Goal: Transaction & Acquisition: Obtain resource

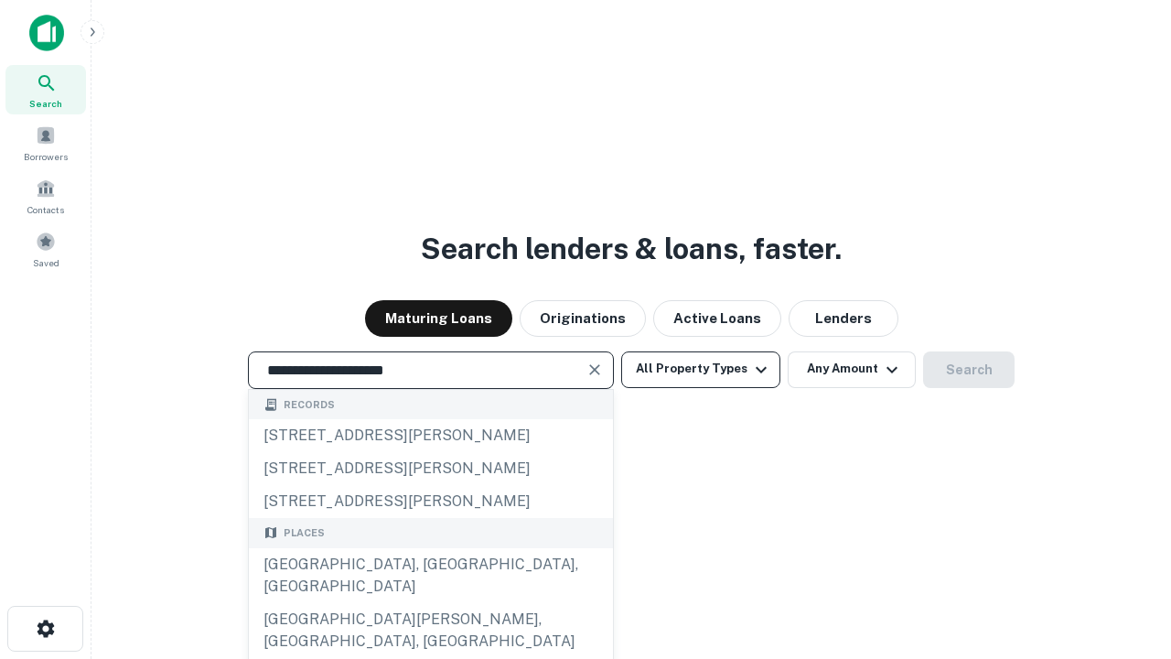
click at [430, 603] on div "Santa Monica, CA, USA" at bounding box center [431, 575] width 364 height 55
click at [701, 369] on button "All Property Types" at bounding box center [700, 369] width 159 height 37
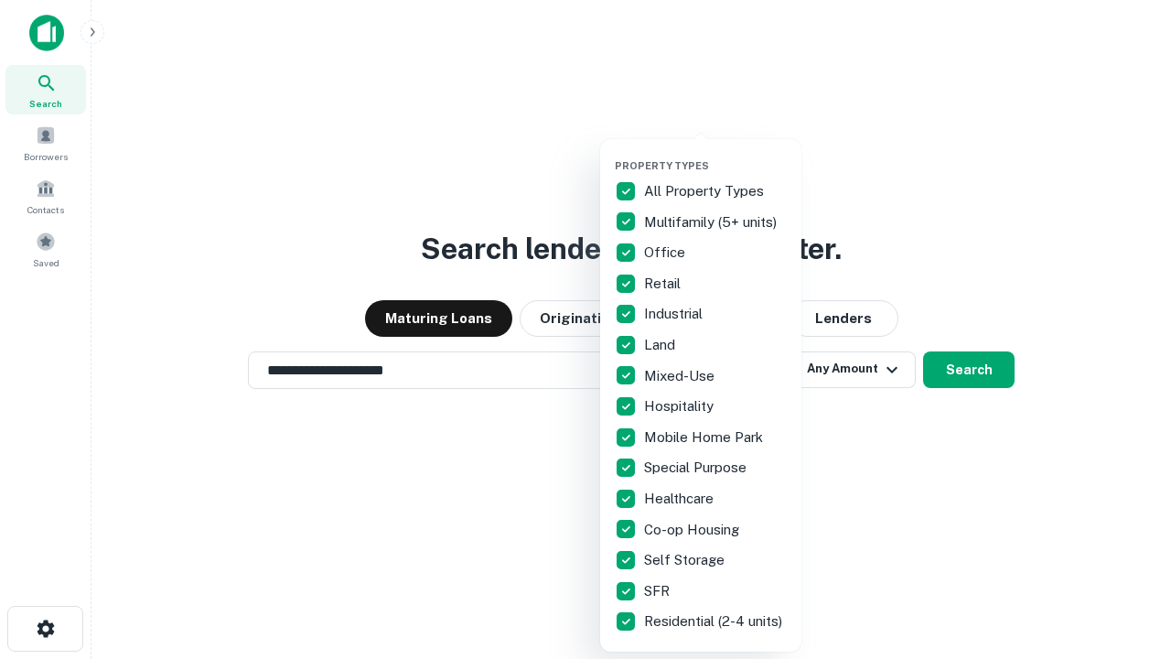
type input "**********"
click at [716, 154] on button "button" at bounding box center [715, 154] width 201 height 1
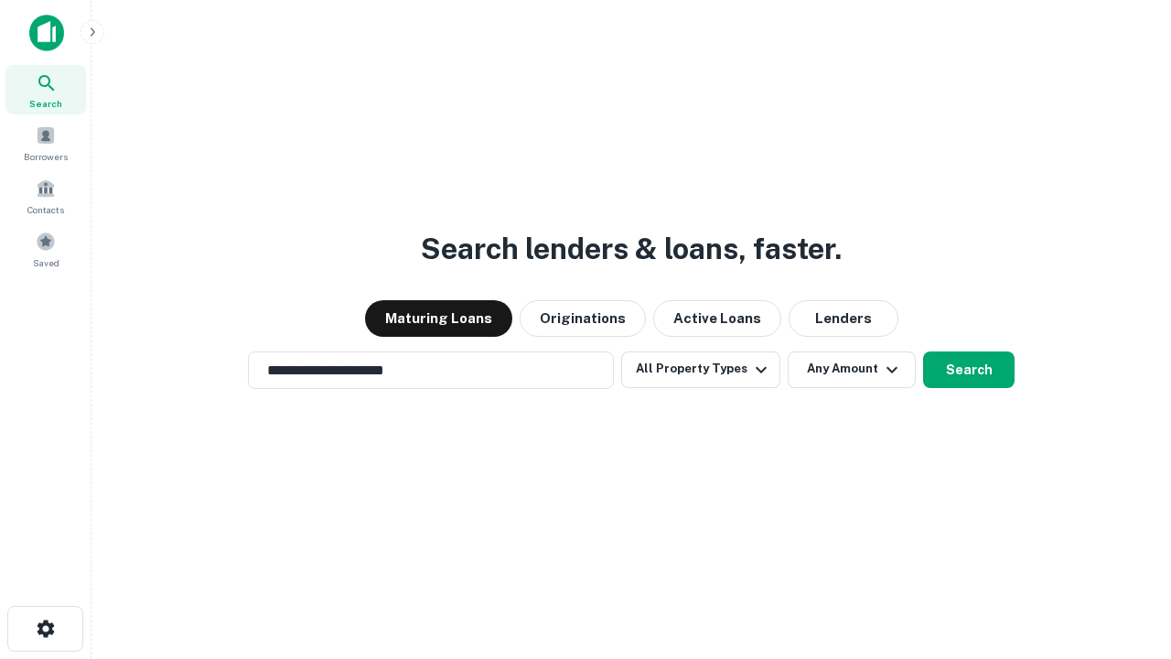
scroll to position [28, 0]
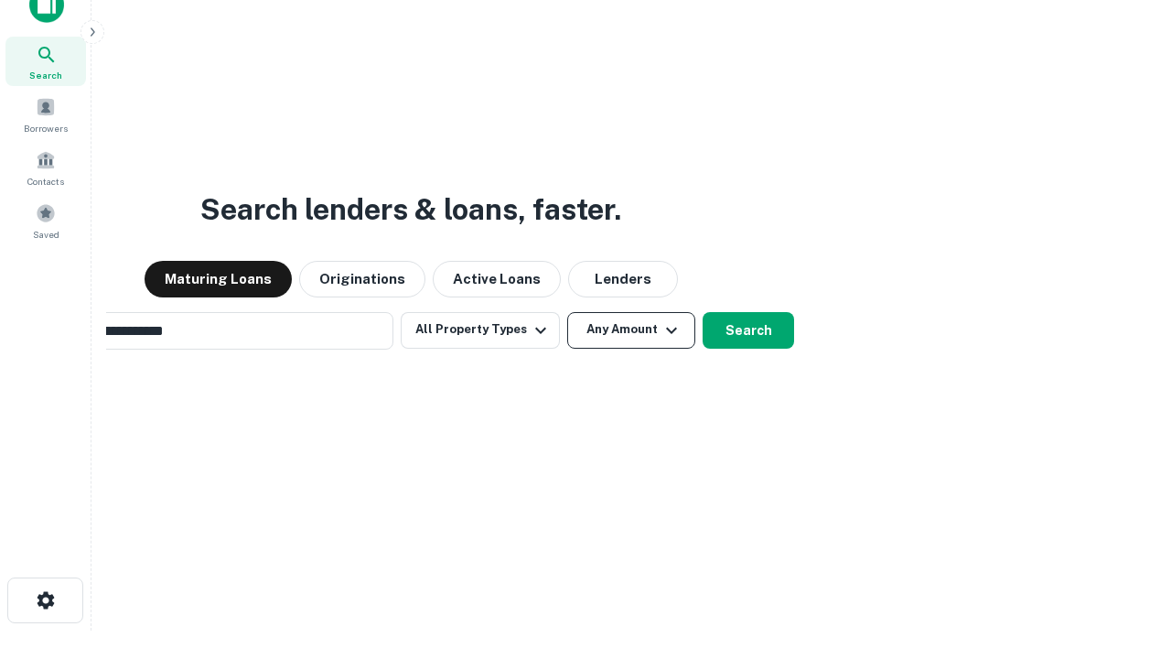
click at [567, 312] on button "Any Amount" at bounding box center [631, 330] width 128 height 37
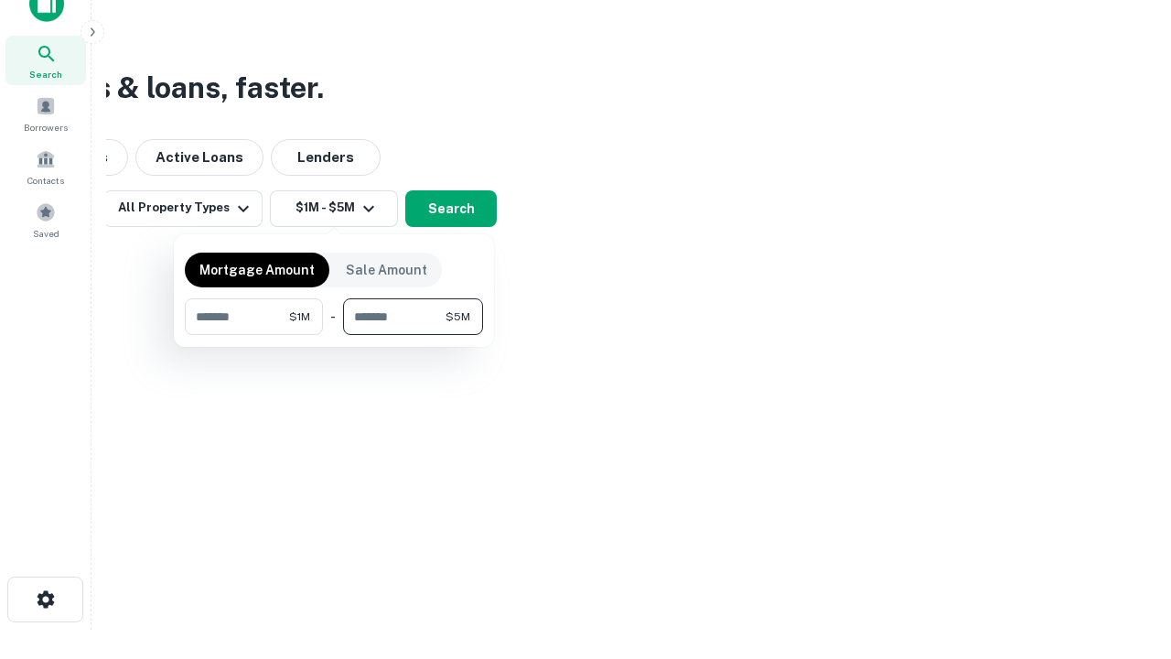
type input "*******"
click at [334, 335] on button "button" at bounding box center [334, 335] width 298 height 1
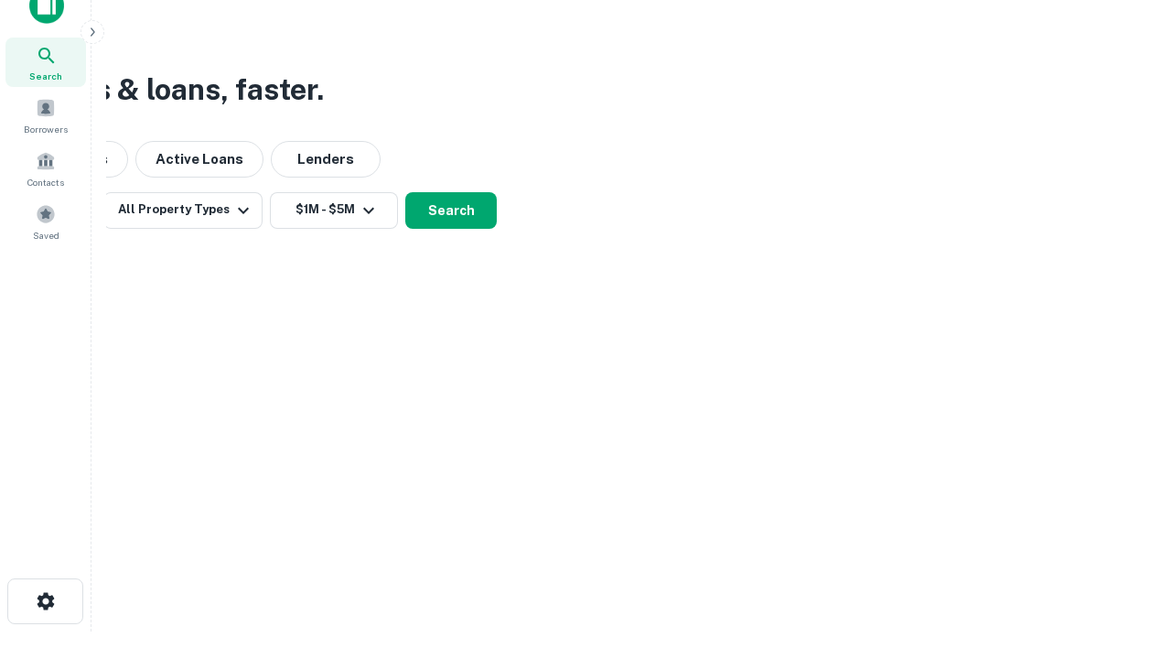
scroll to position [11, 338]
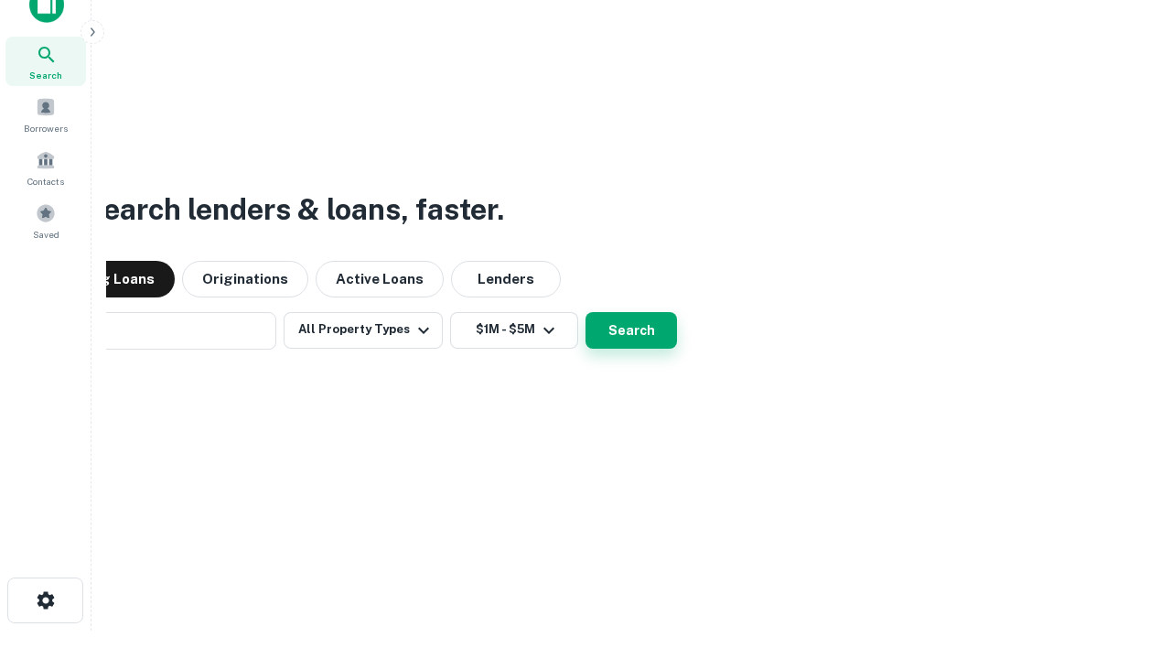
click at [586, 312] on button "Search" at bounding box center [632, 330] width 92 height 37
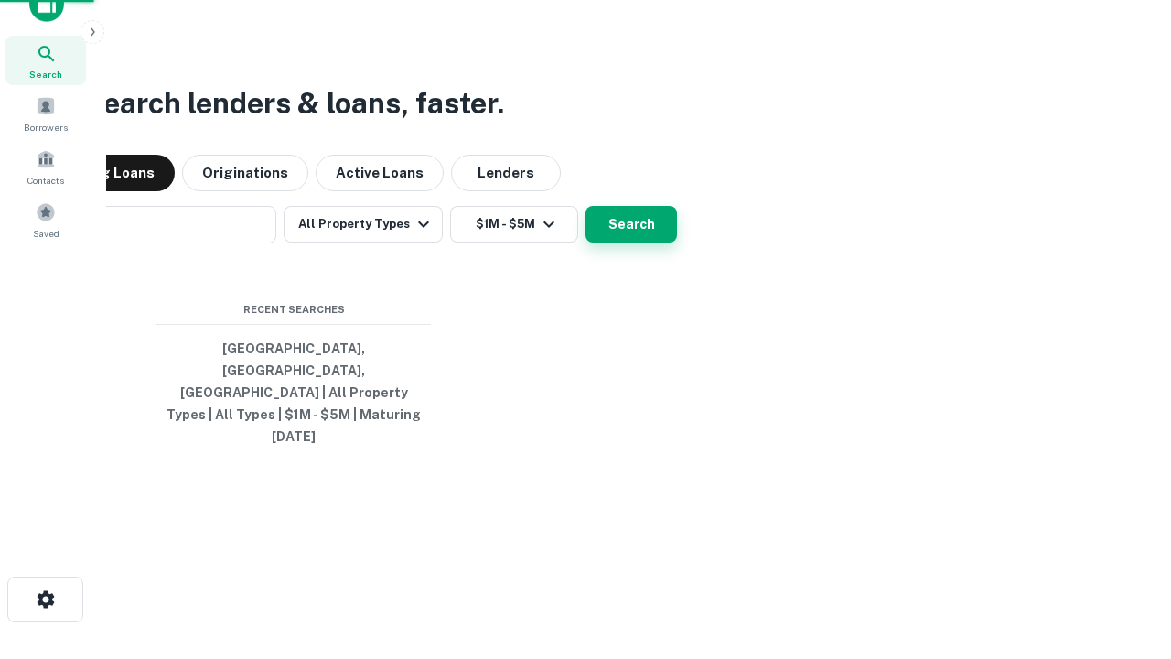
scroll to position [48, 518]
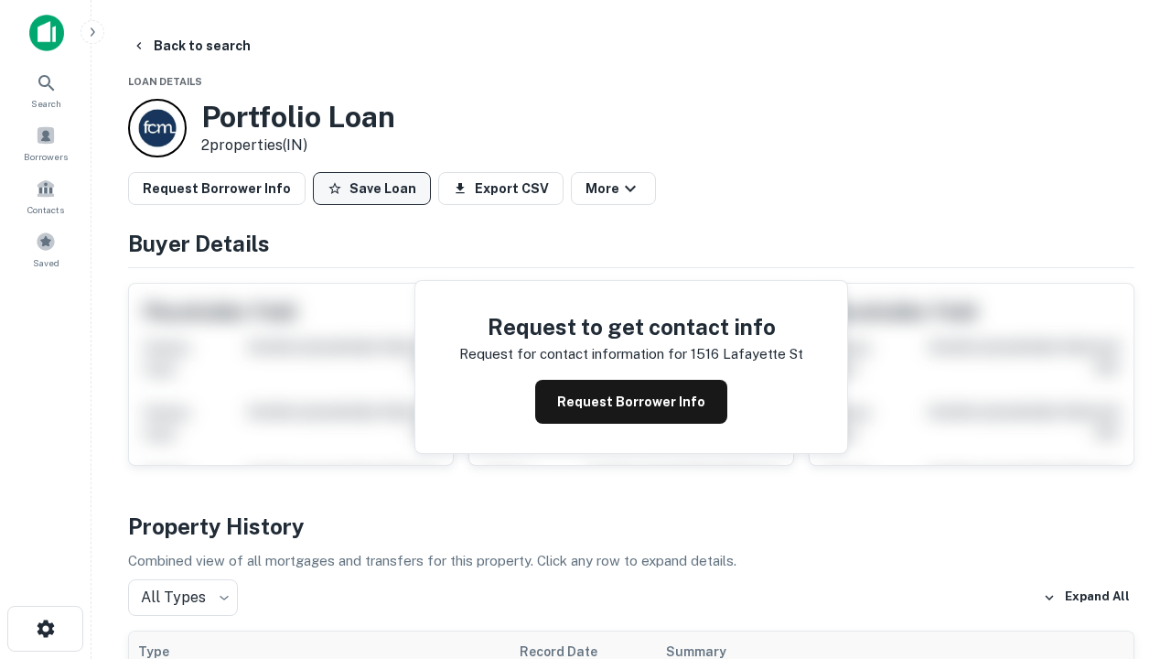
click at [371, 188] on button "Save Loan" at bounding box center [372, 188] width 118 height 33
click at [376, 188] on button "Loan Saved" at bounding box center [376, 188] width 126 height 33
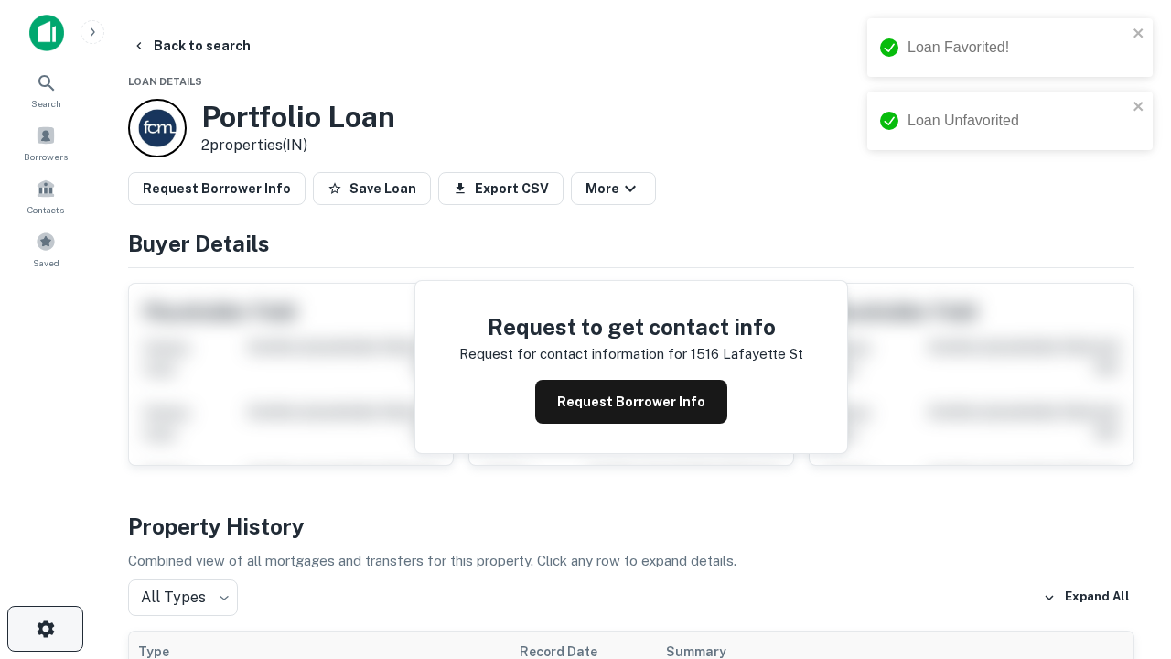
click at [45, 629] on icon "button" at bounding box center [46, 629] width 22 height 22
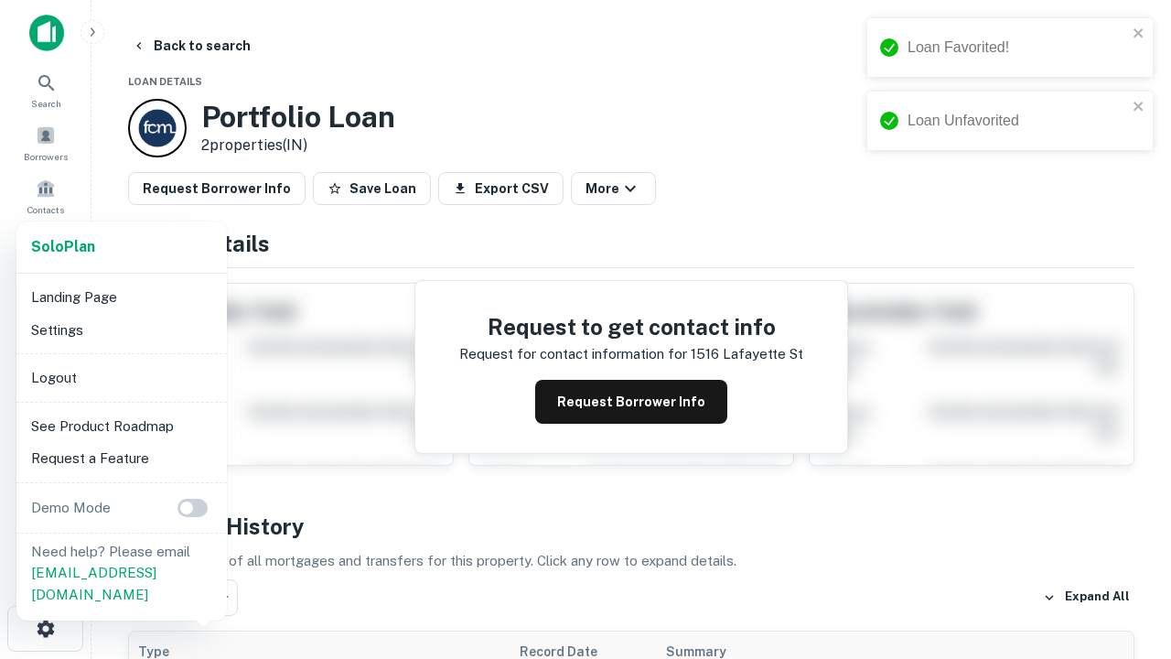
click at [121, 377] on li "Logout" at bounding box center [122, 377] width 196 height 33
